Goal: Transaction & Acquisition: Purchase product/service

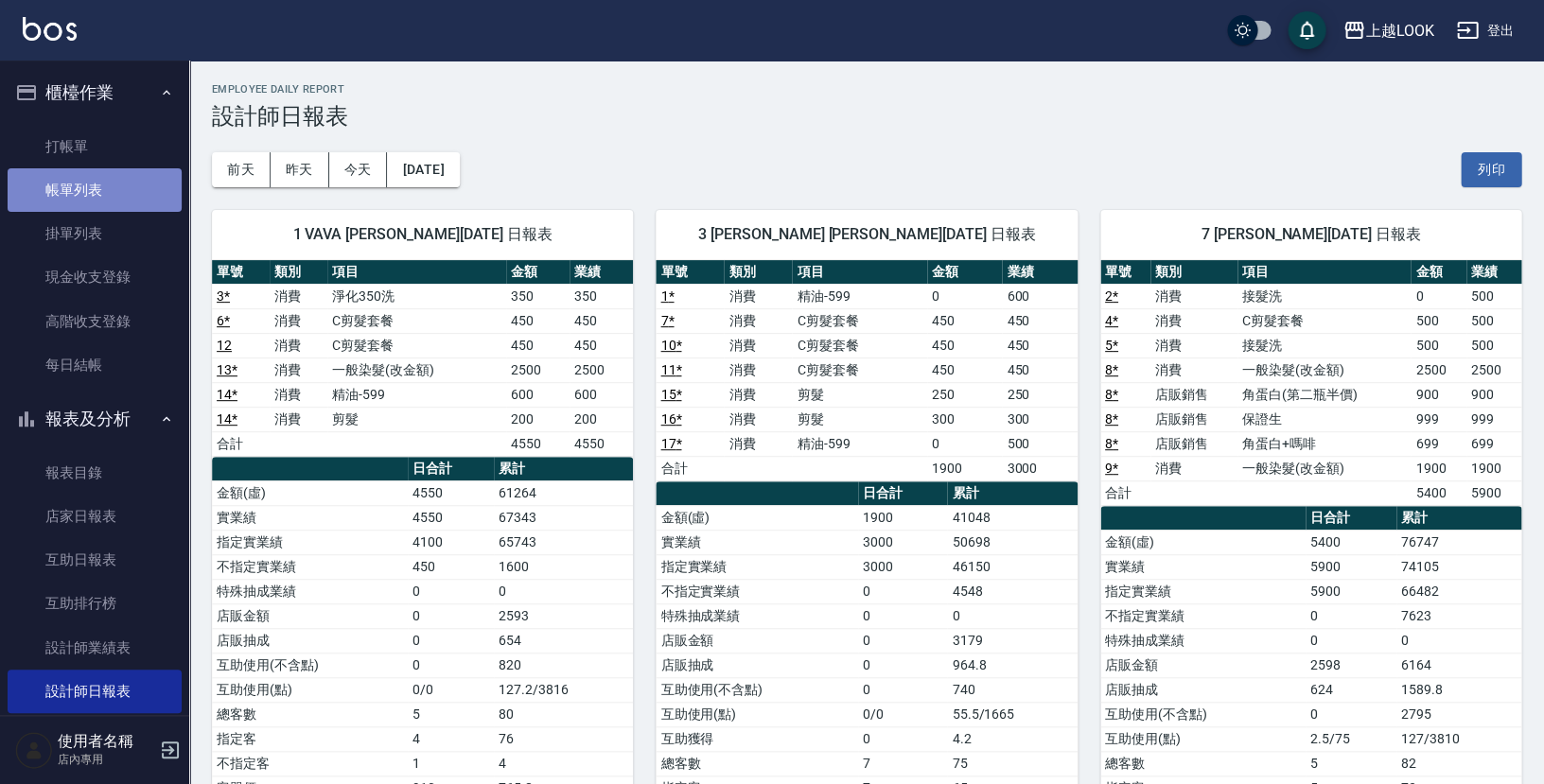
click at [136, 196] on link "帳單列表" at bounding box center [95, 189] width 174 height 44
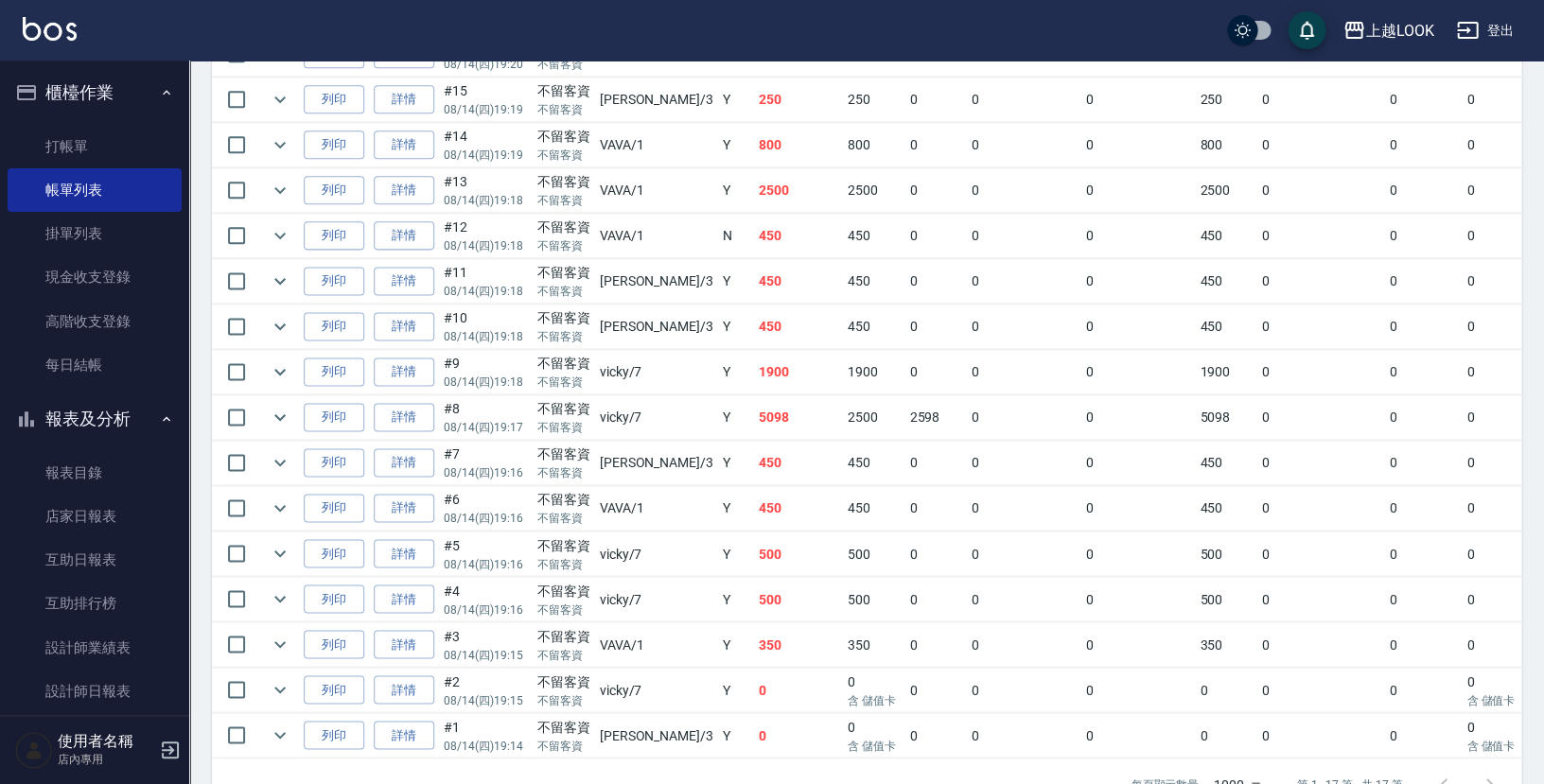
scroll to position [580, 0]
click at [400, 179] on link "詳情" at bounding box center [403, 193] width 61 height 29
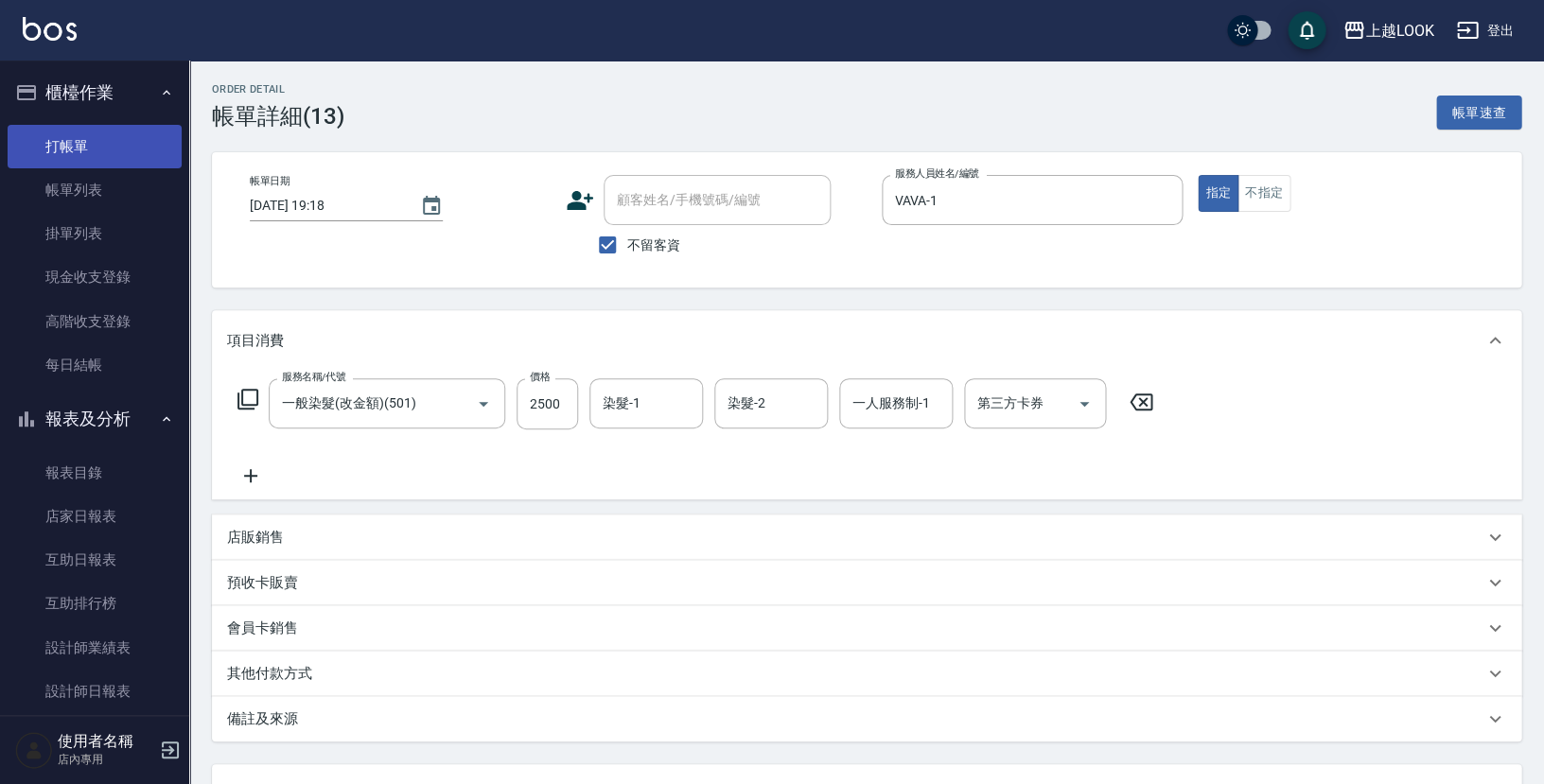
type input "[DATE] 19:18"
checkbox input "true"
type input "VAVA-1"
click at [1265, 193] on button "不指定" at bounding box center [1264, 193] width 53 height 37
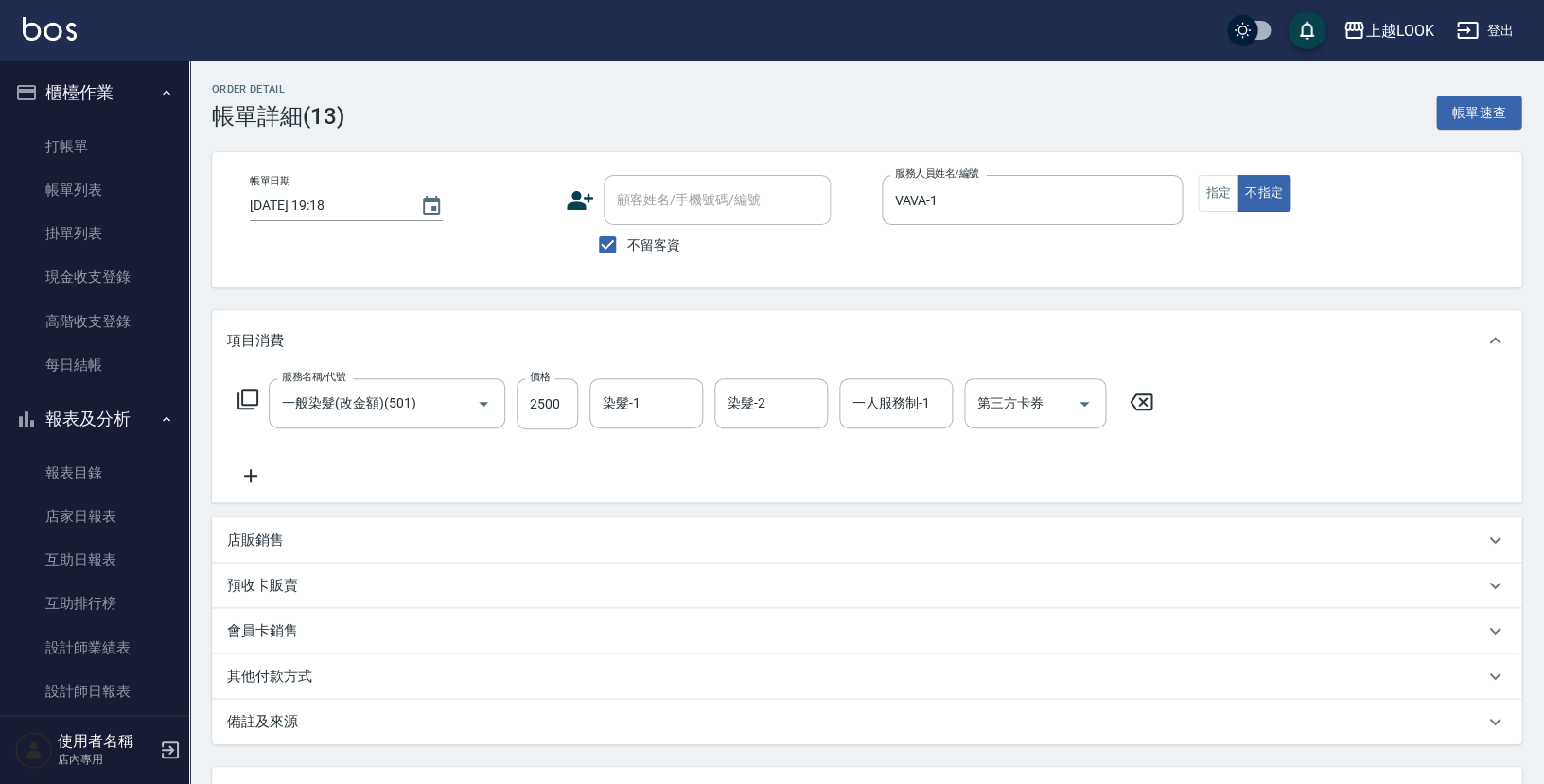
scroll to position [153, 0]
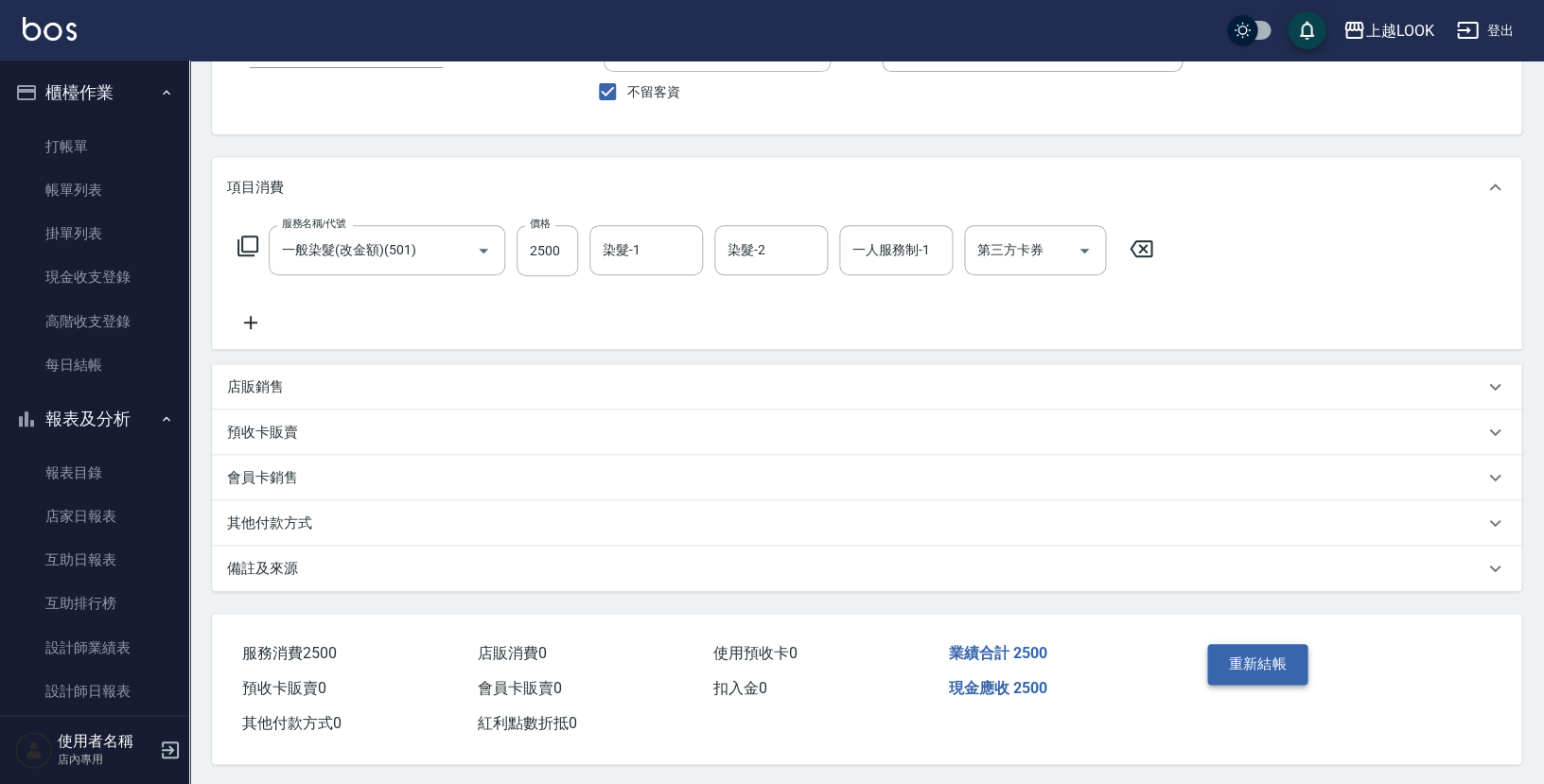
click at [1256, 646] on button "重新結帳" at bounding box center [1257, 663] width 101 height 40
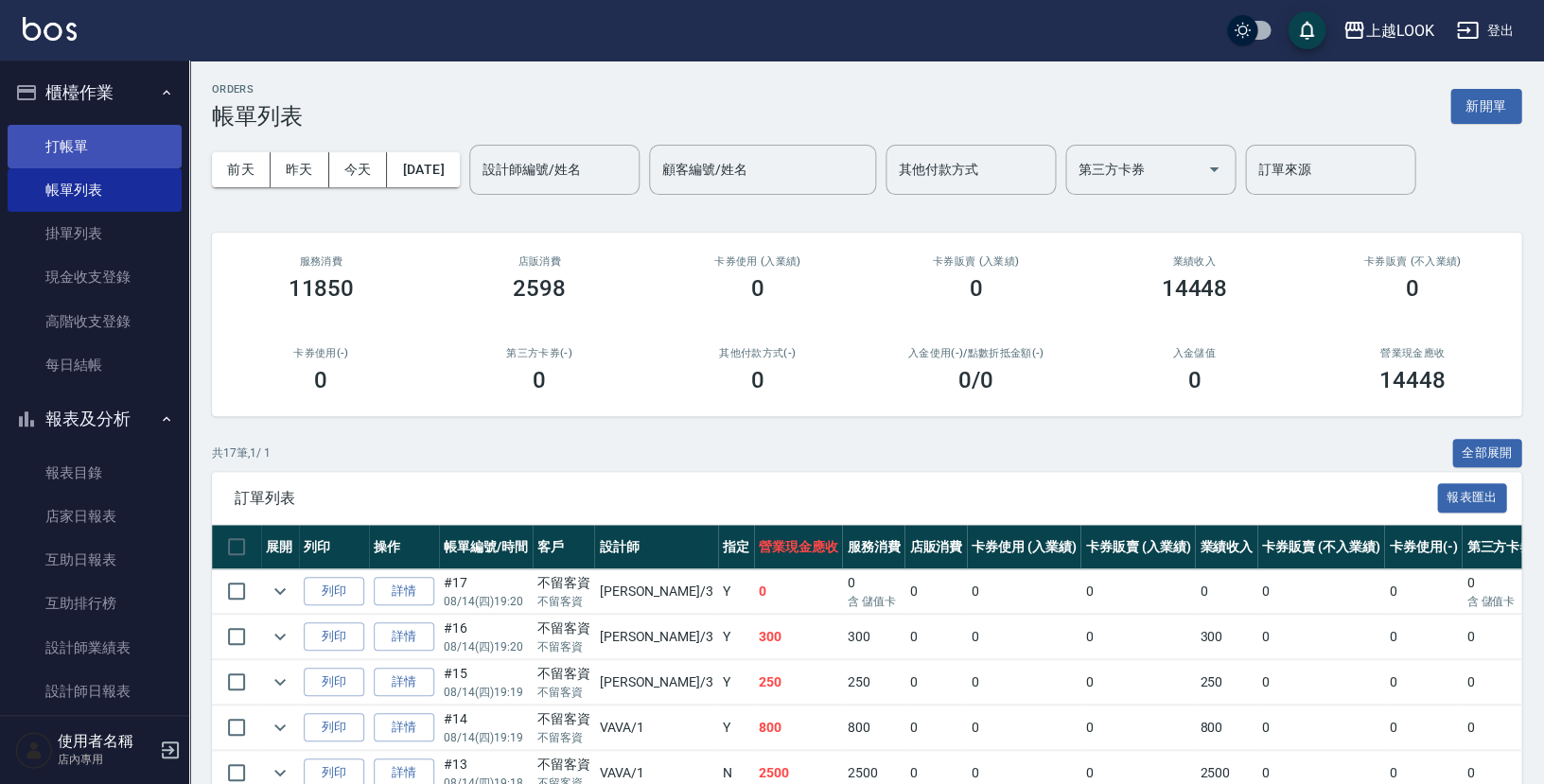
click at [100, 127] on link "打帳單" at bounding box center [95, 146] width 174 height 44
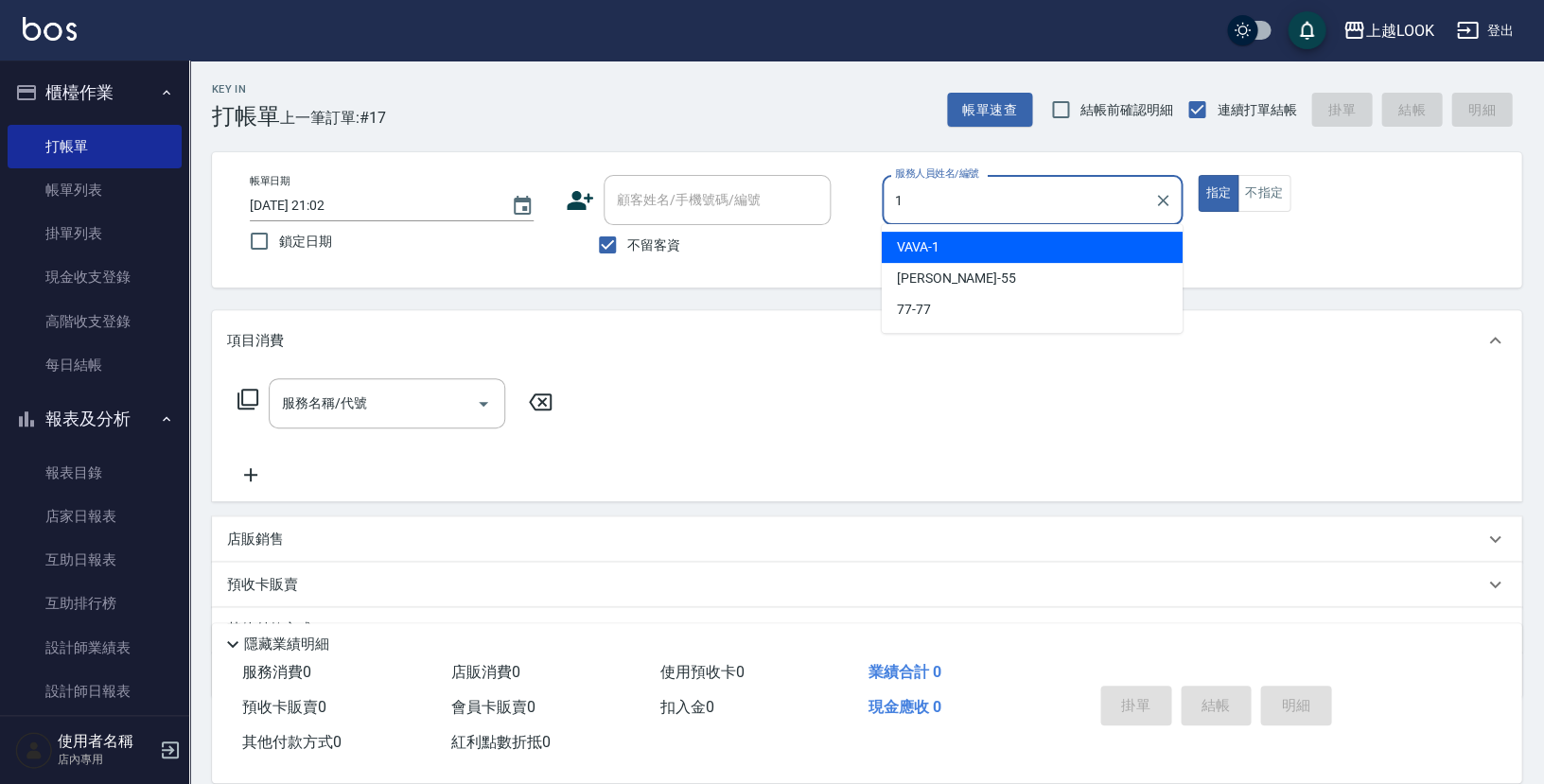
type input "VAVA-1"
type button "true"
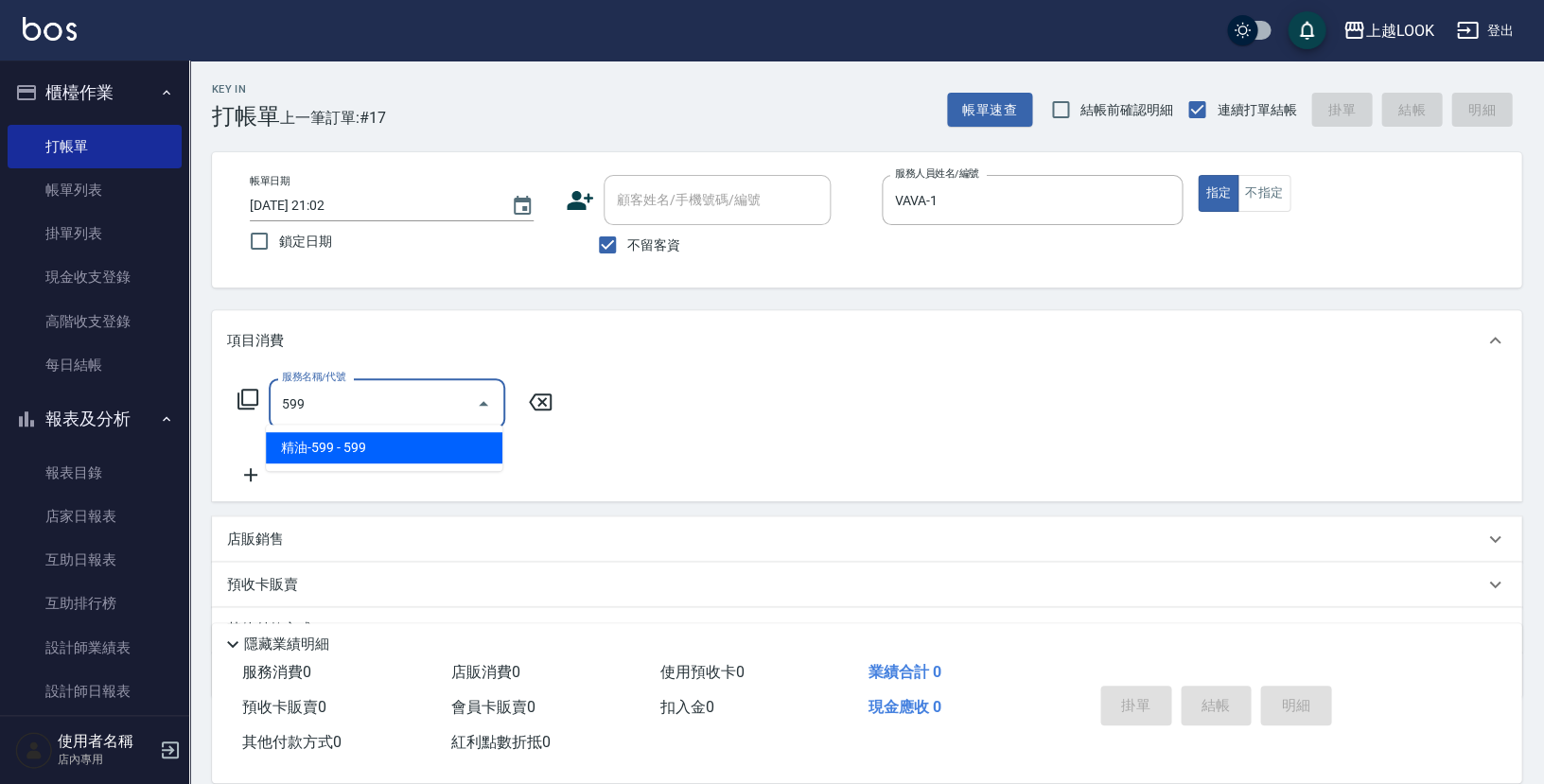
type input "精油-599(0599)"
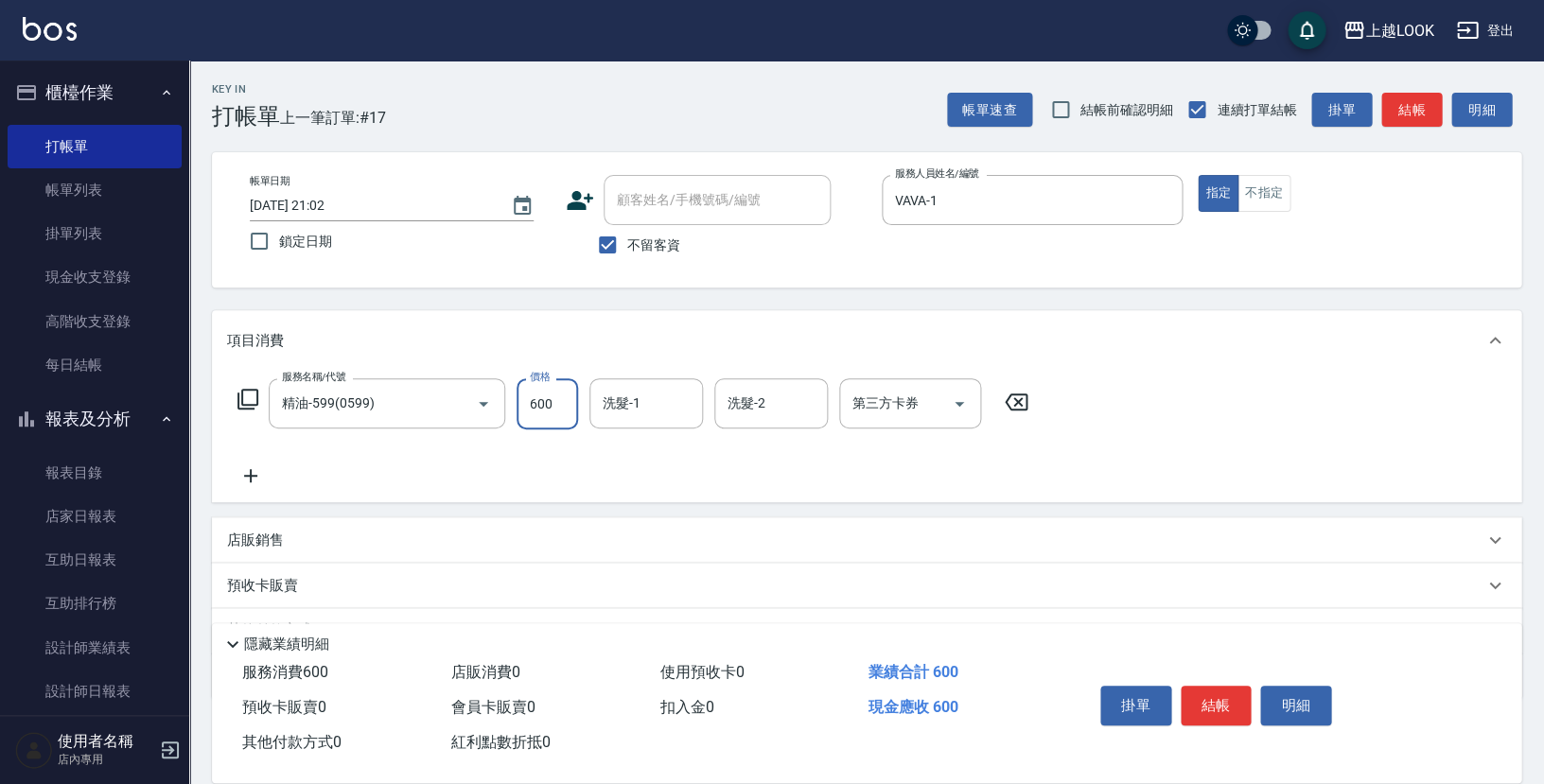
type input "600"
type input "[PERSON_NAME]-3"
click at [957, 396] on icon "Open" at bounding box center [958, 403] width 22 height 22
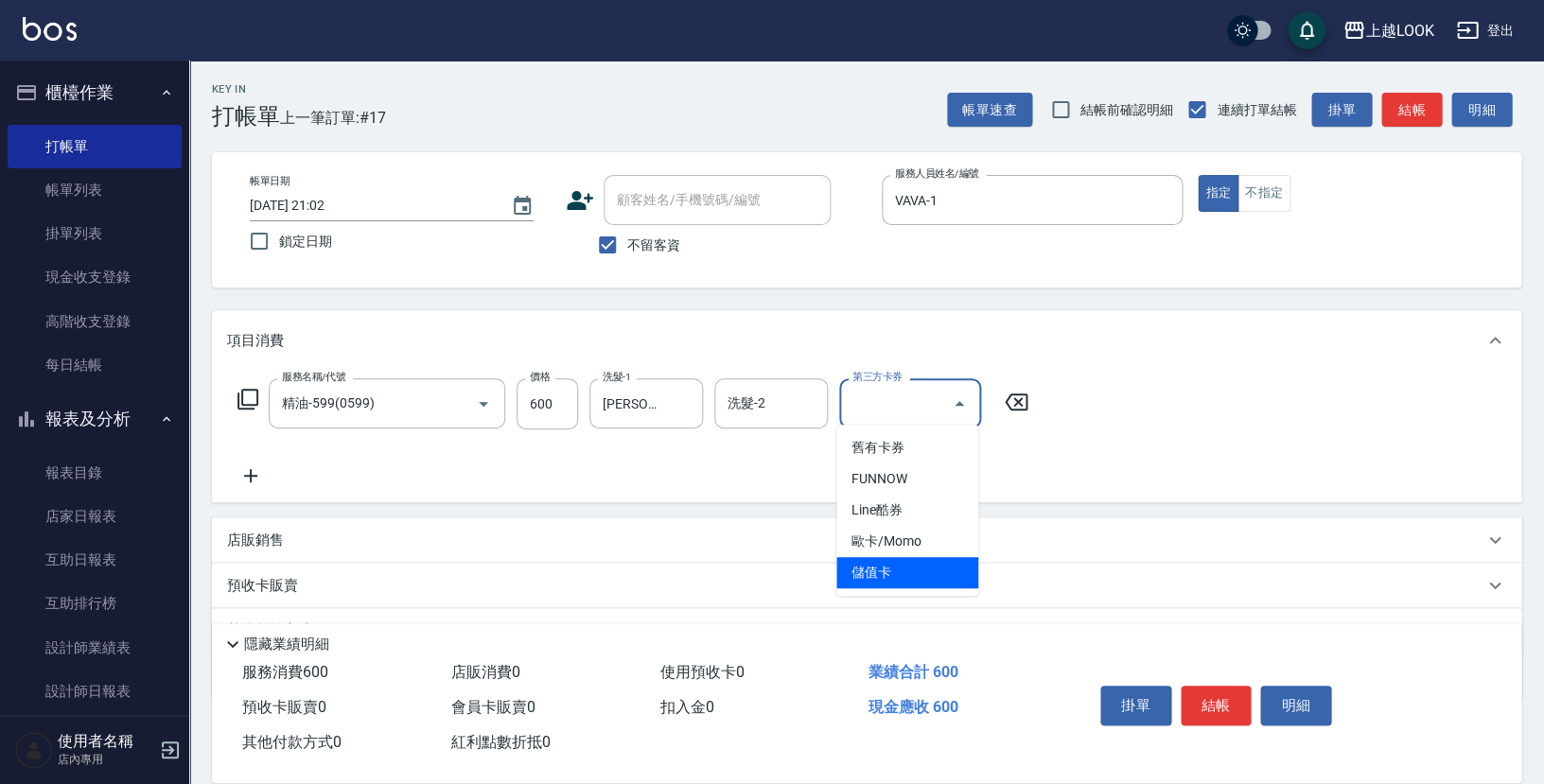
click at [949, 565] on span "儲值卡" at bounding box center [907, 572] width 142 height 31
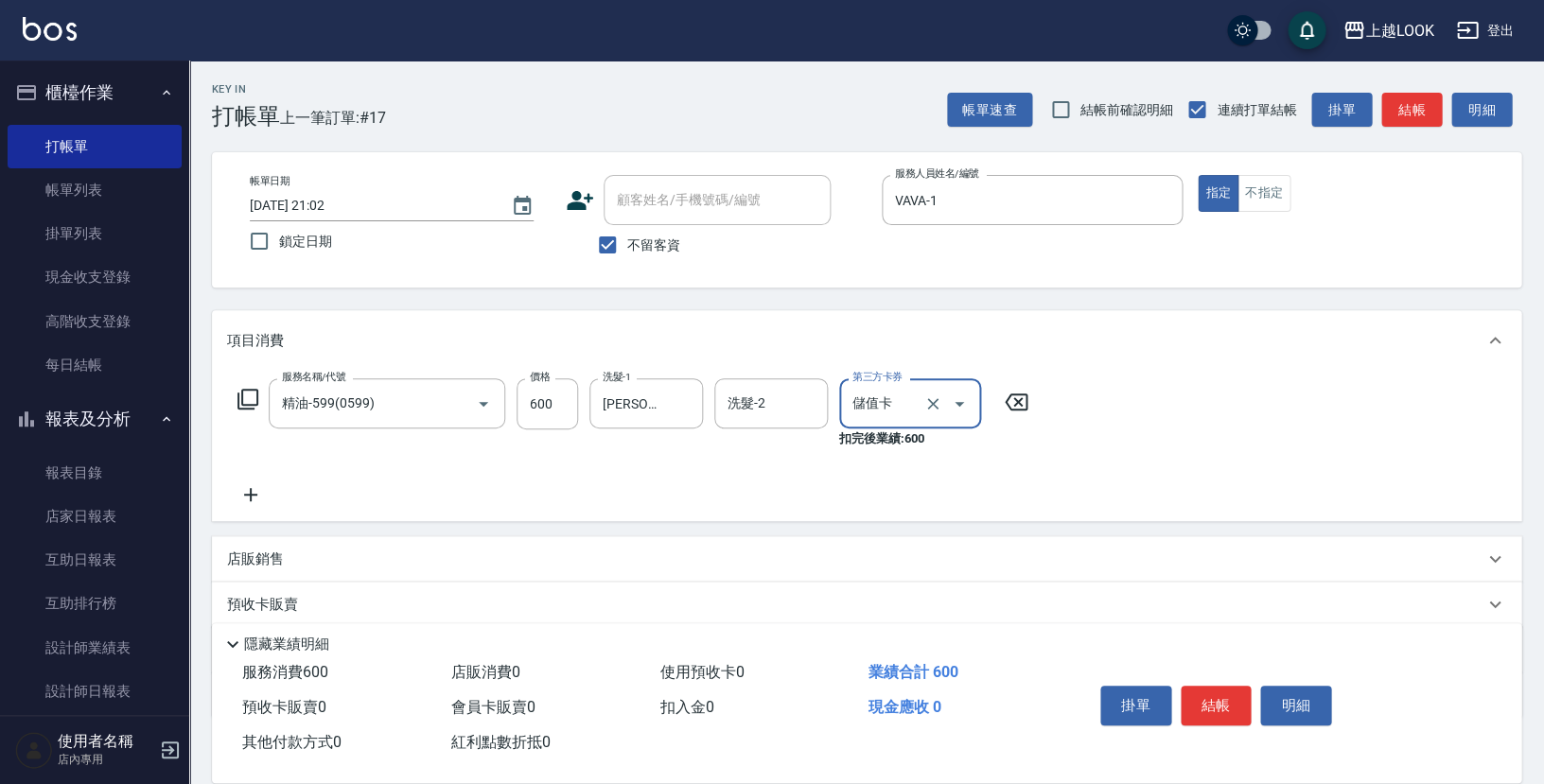
type input "儲值卡"
click at [246, 486] on icon at bounding box center [250, 494] width 47 height 22
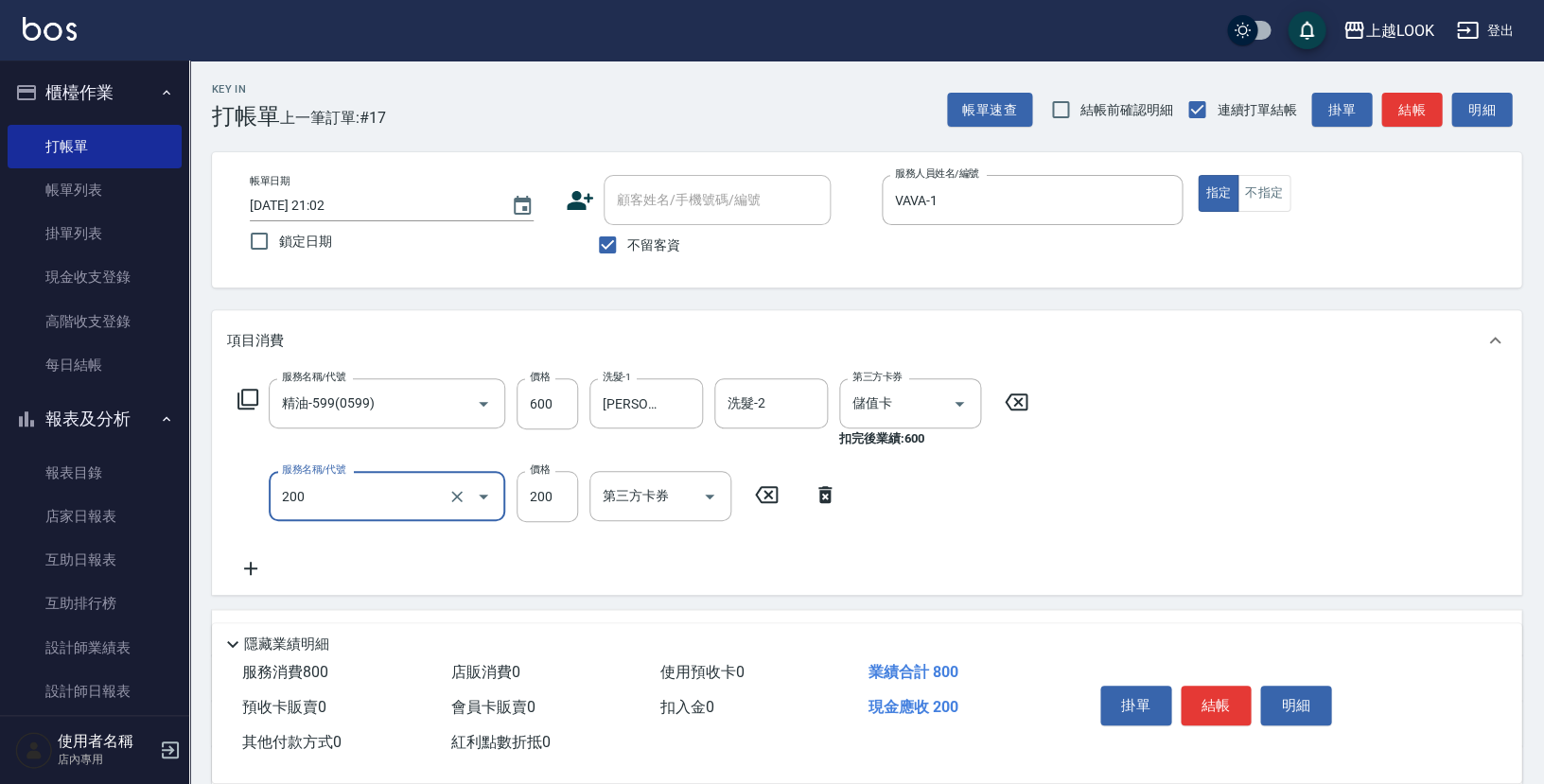
type input "剪髮(200)"
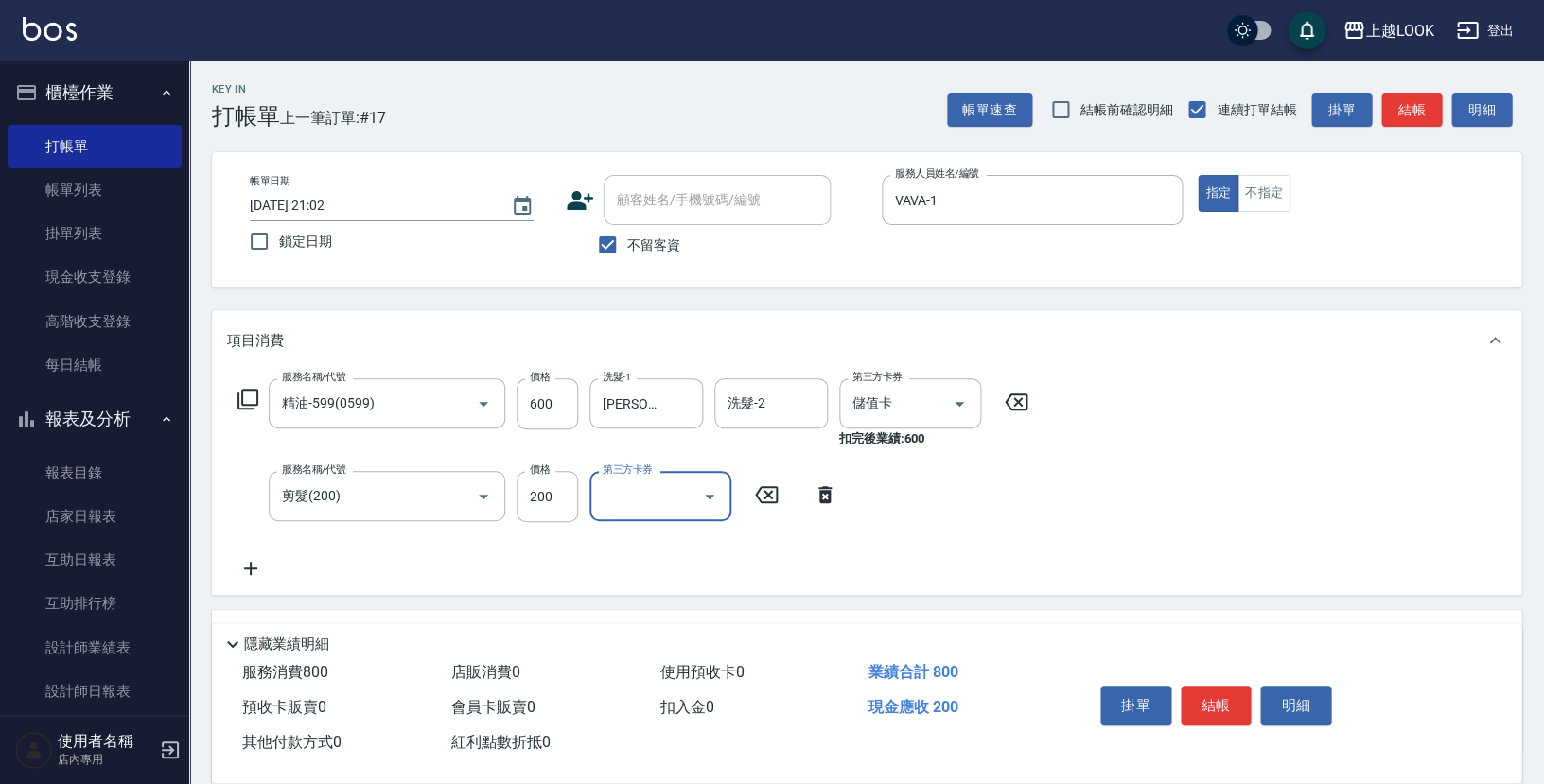
click at [714, 492] on icon "Open" at bounding box center [709, 496] width 22 height 22
click at [695, 664] on span "儲值卡" at bounding box center [660, 665] width 142 height 31
type input "儲值卡"
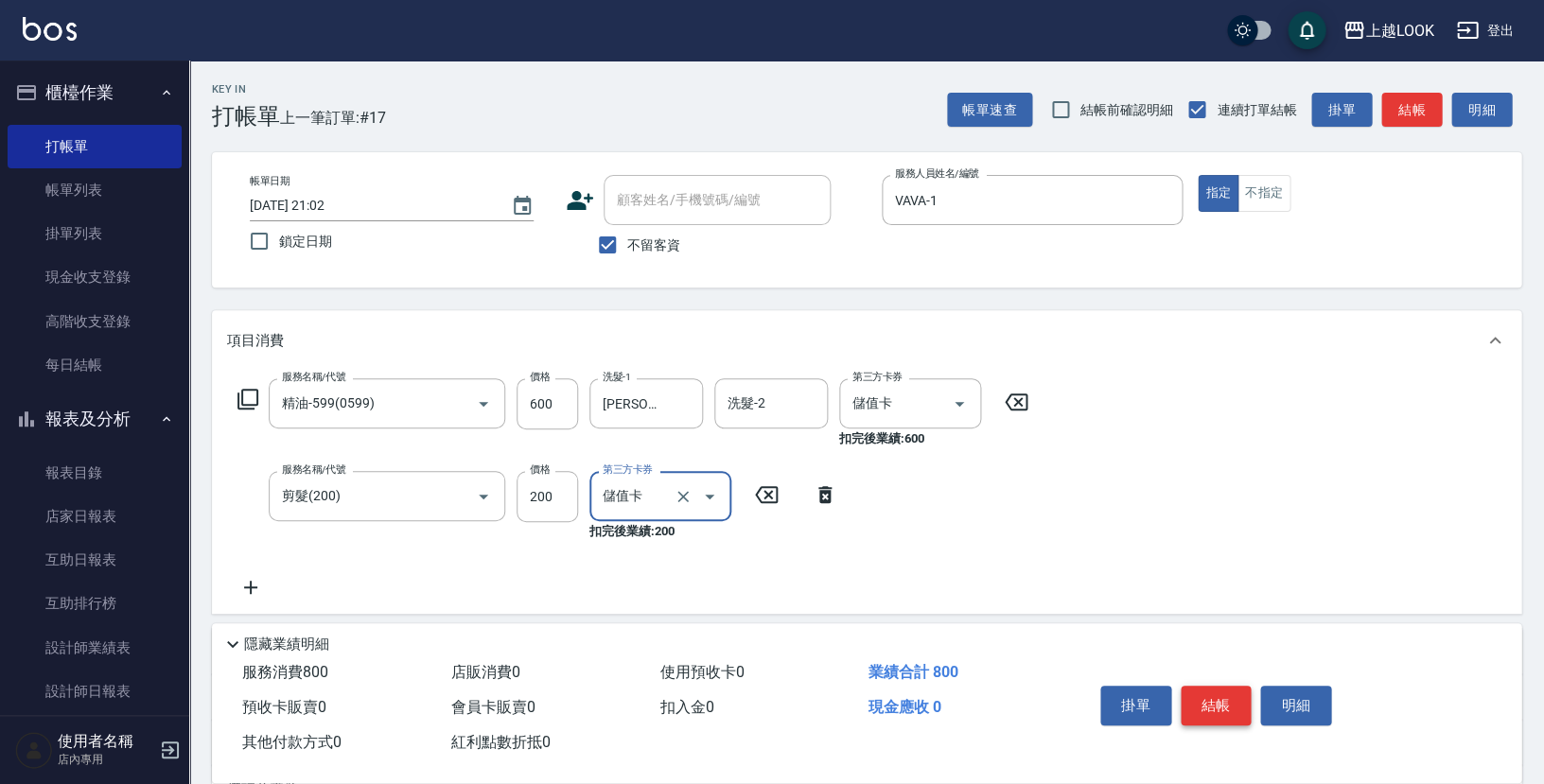
click at [1214, 696] on button "結帳" at bounding box center [1215, 705] width 71 height 40
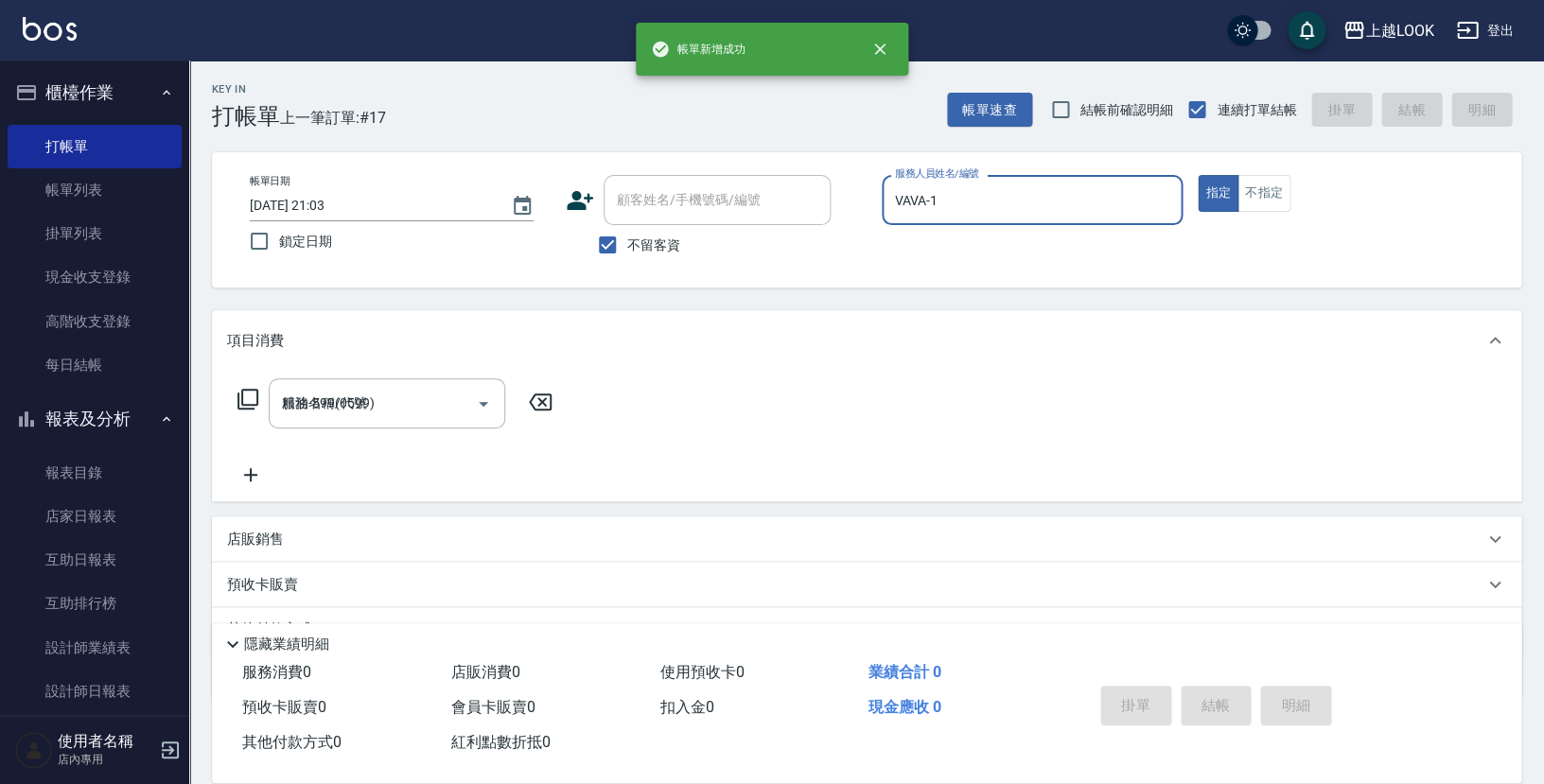
type input "[DATE] 21:03"
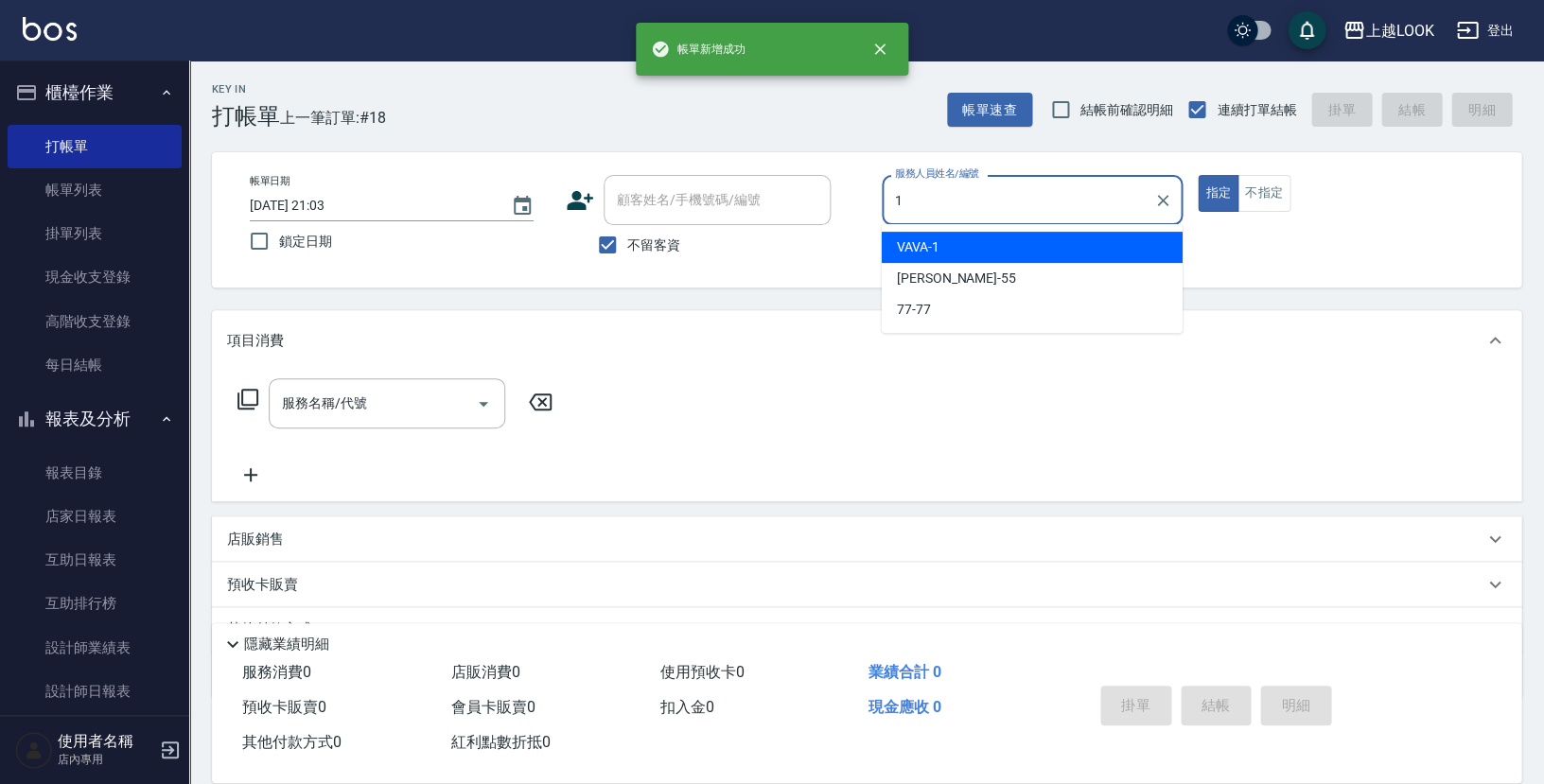
type input "VAVA-1"
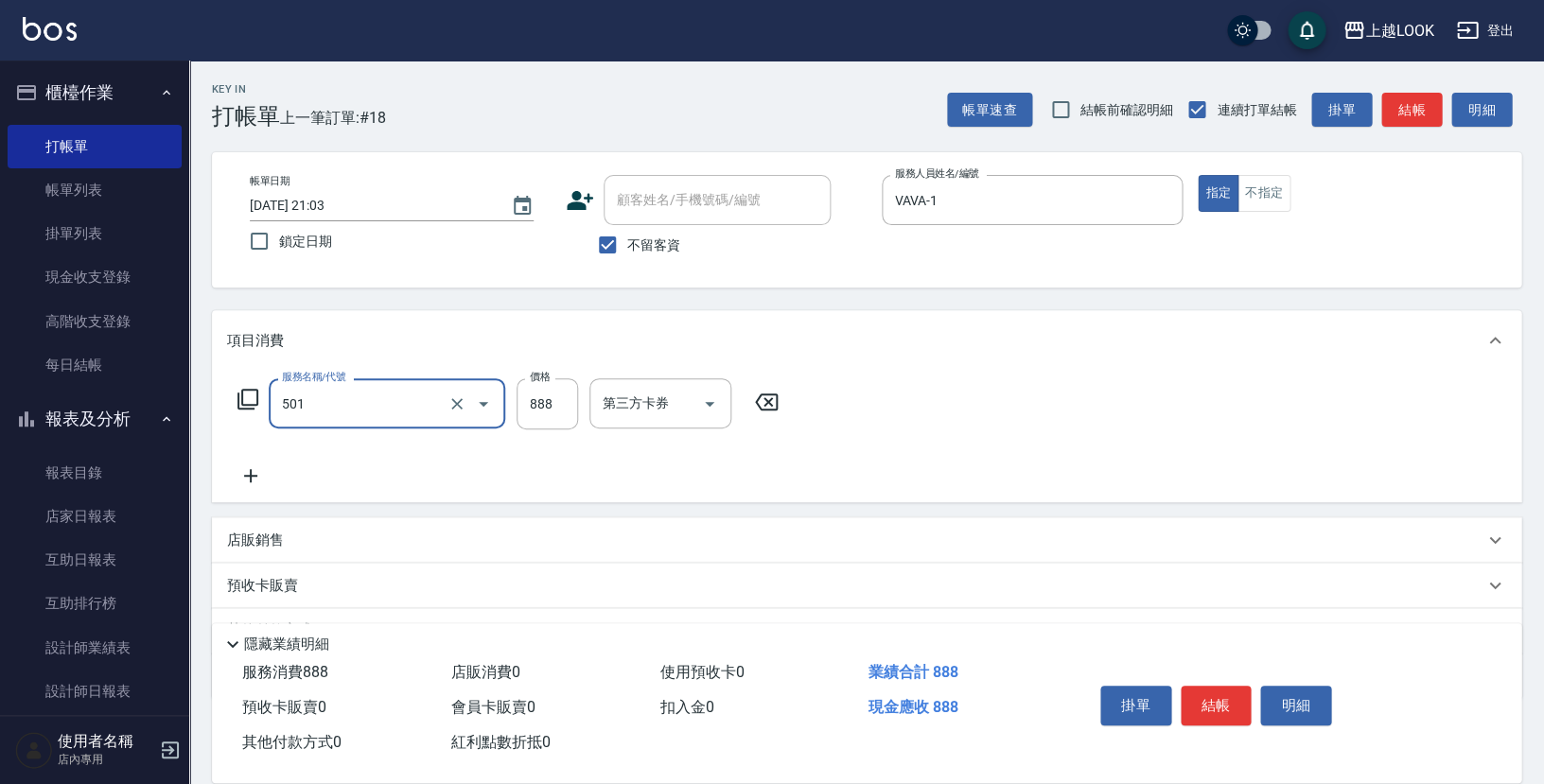
type input "一般染髮(改金額)(501)"
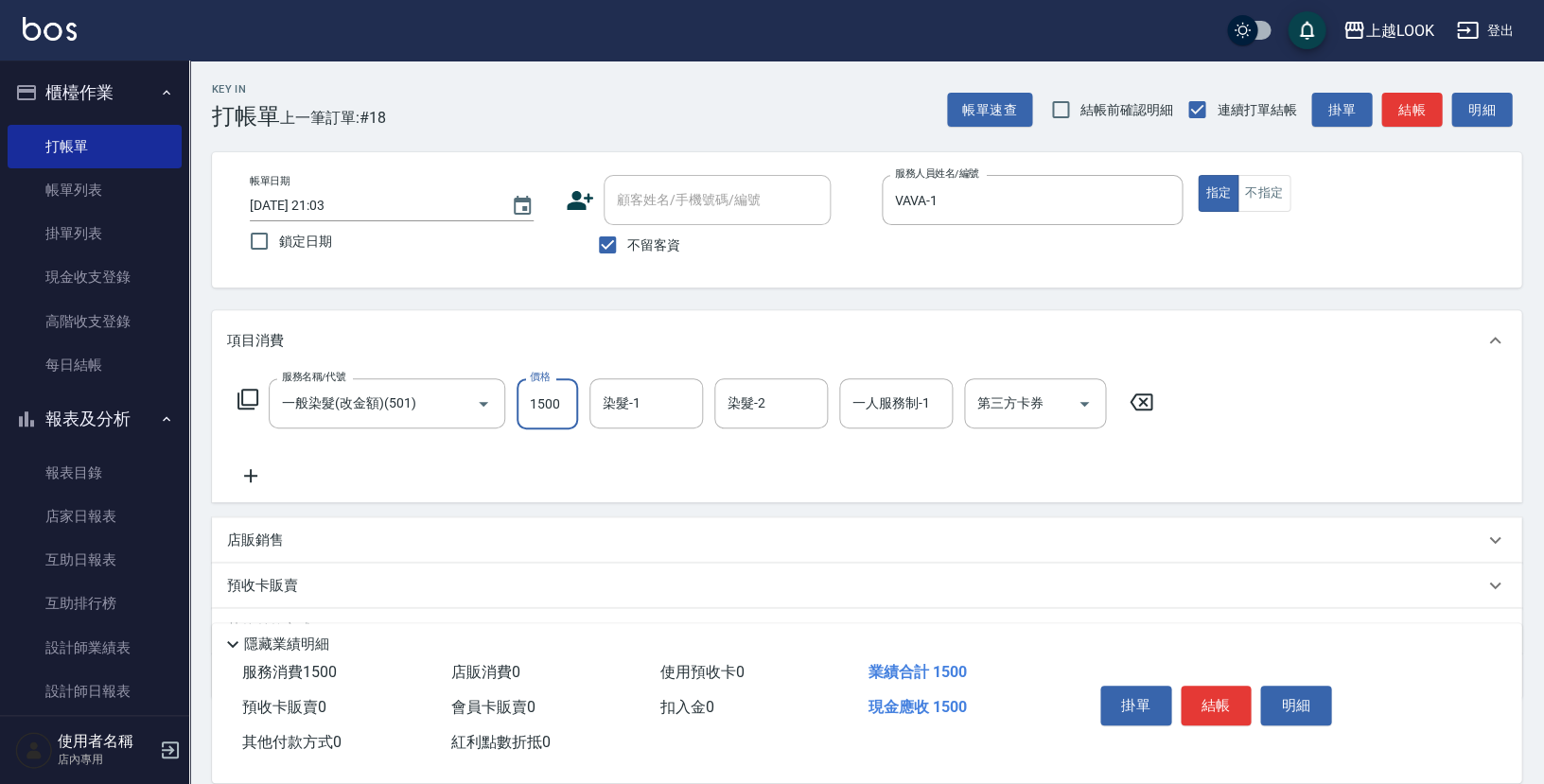
type input "1500"
click at [1088, 398] on icon "Open" at bounding box center [1083, 403] width 22 height 22
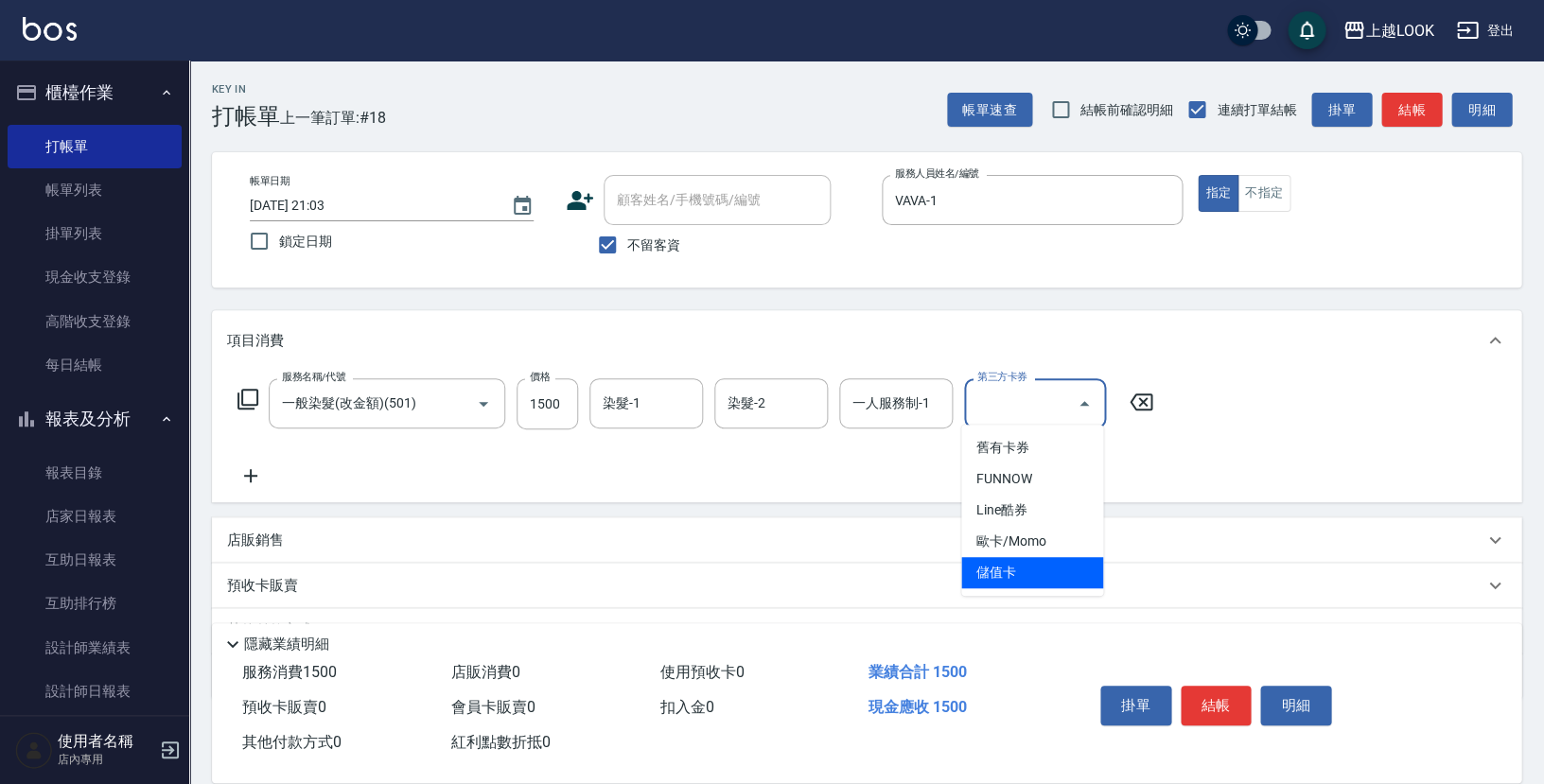
click at [1062, 573] on span "儲值卡" at bounding box center [1032, 572] width 142 height 31
type input "儲值卡"
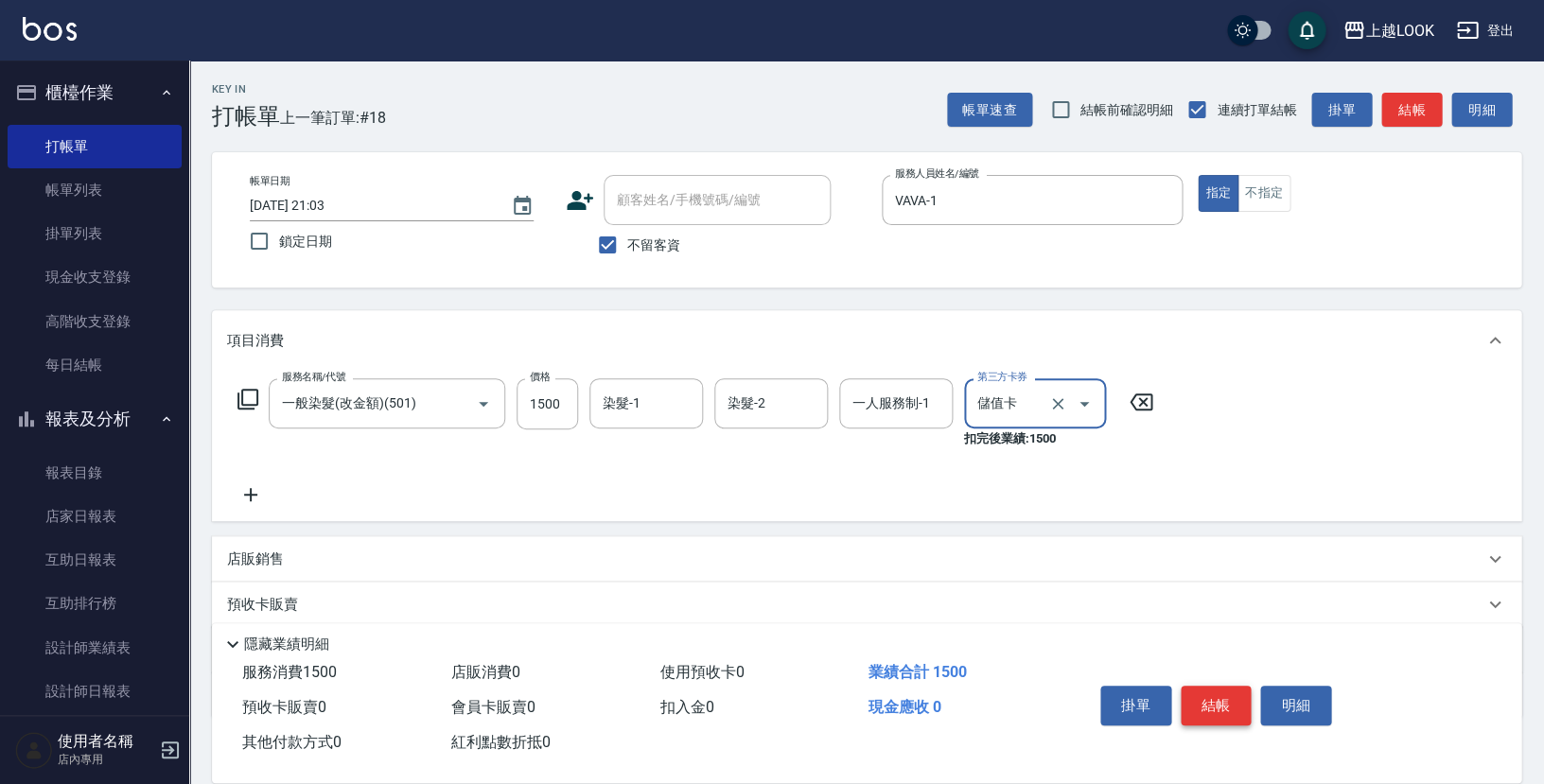
click at [1217, 701] on button "結帳" at bounding box center [1215, 705] width 71 height 40
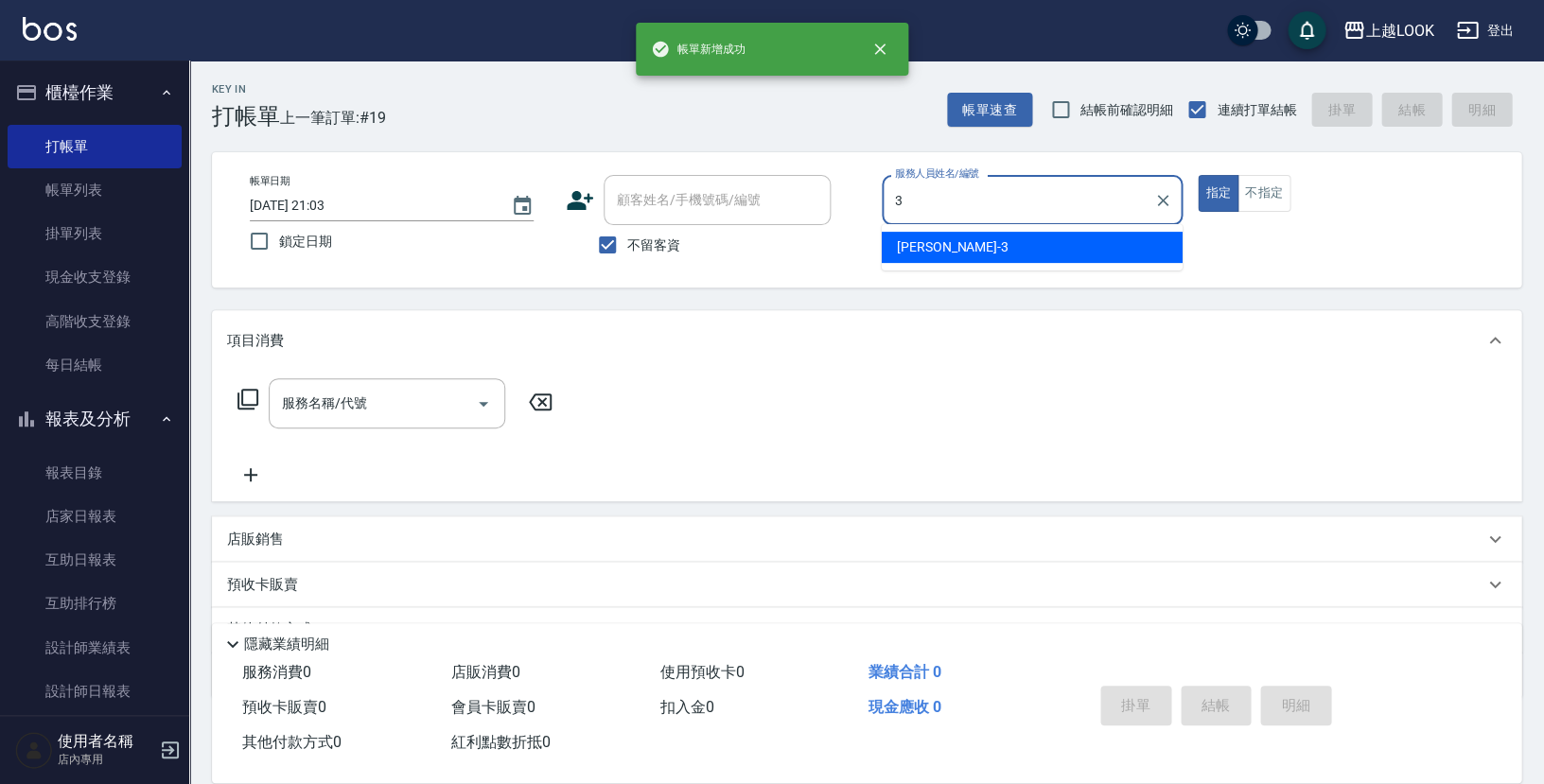
type input "[PERSON_NAME]-3"
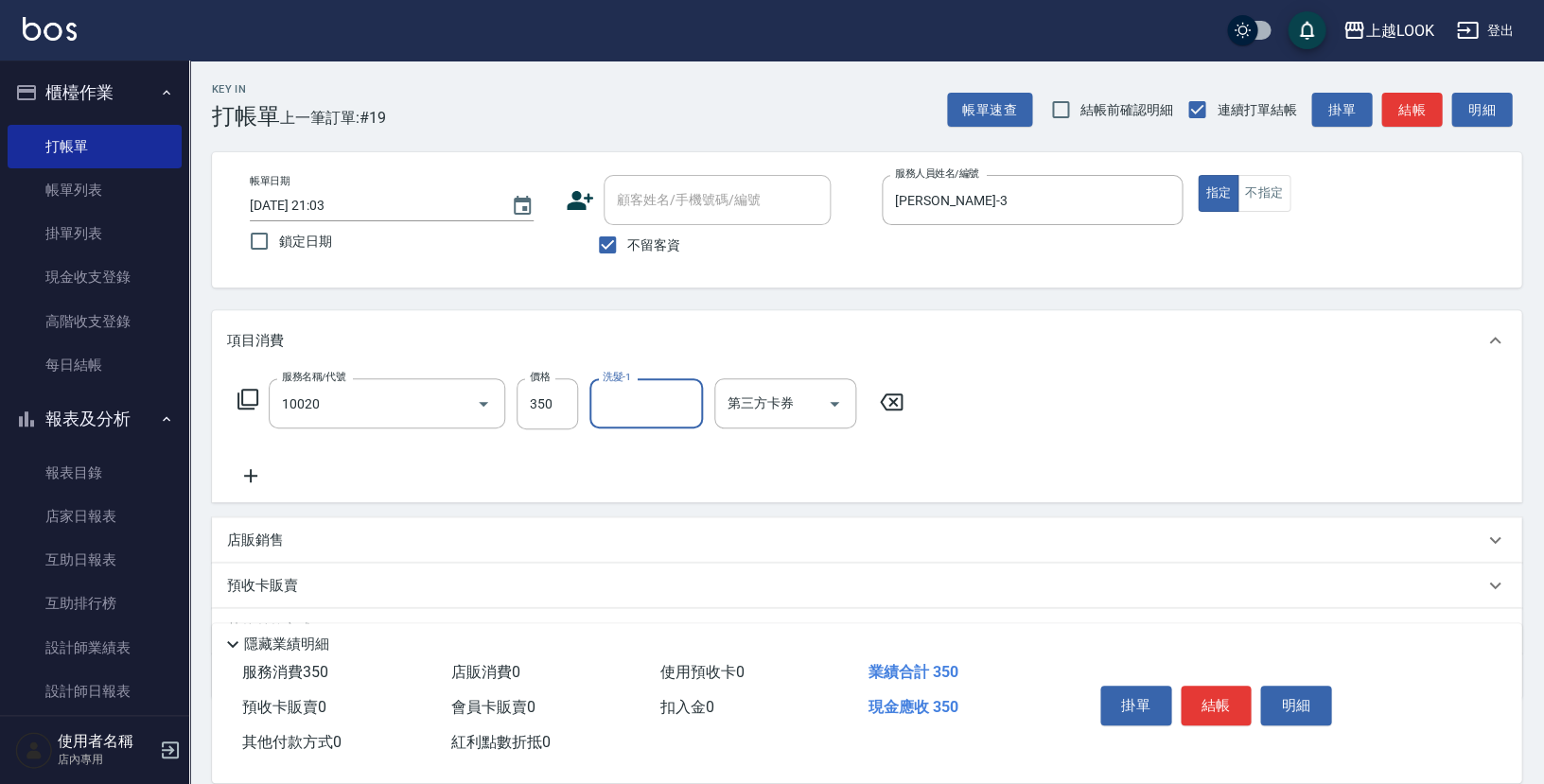
type input "淨化350洗(10020)"
click at [889, 396] on icon at bounding box center [890, 402] width 22 height 17
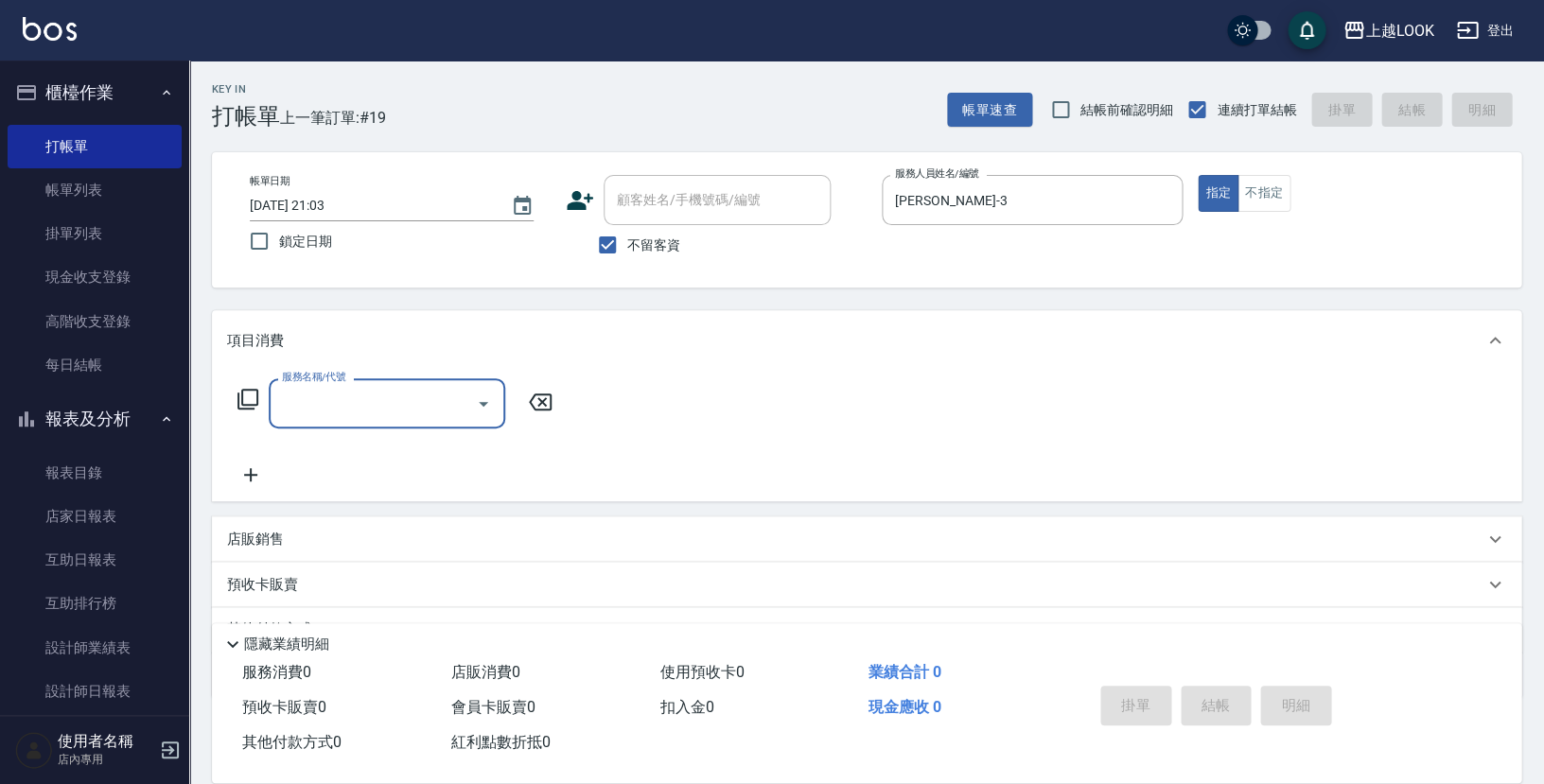
click at [428, 395] on input "服務名稱/代號" at bounding box center [373, 403] width 191 height 33
type input "3"
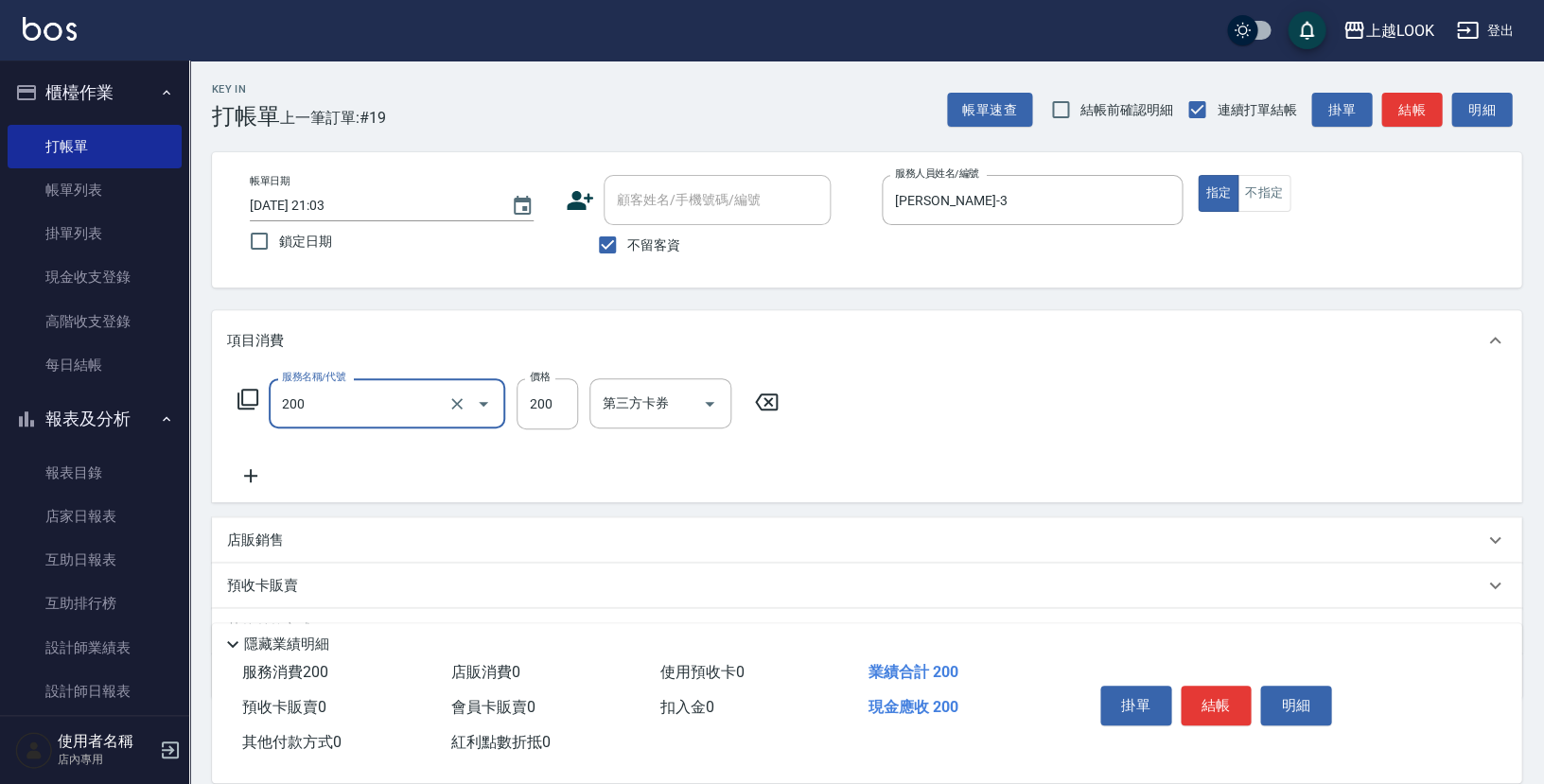
type input "剪髮(200)"
type input "350"
click at [1223, 700] on button "結帳" at bounding box center [1215, 705] width 71 height 40
